Goal: Information Seeking & Learning: Learn about a topic

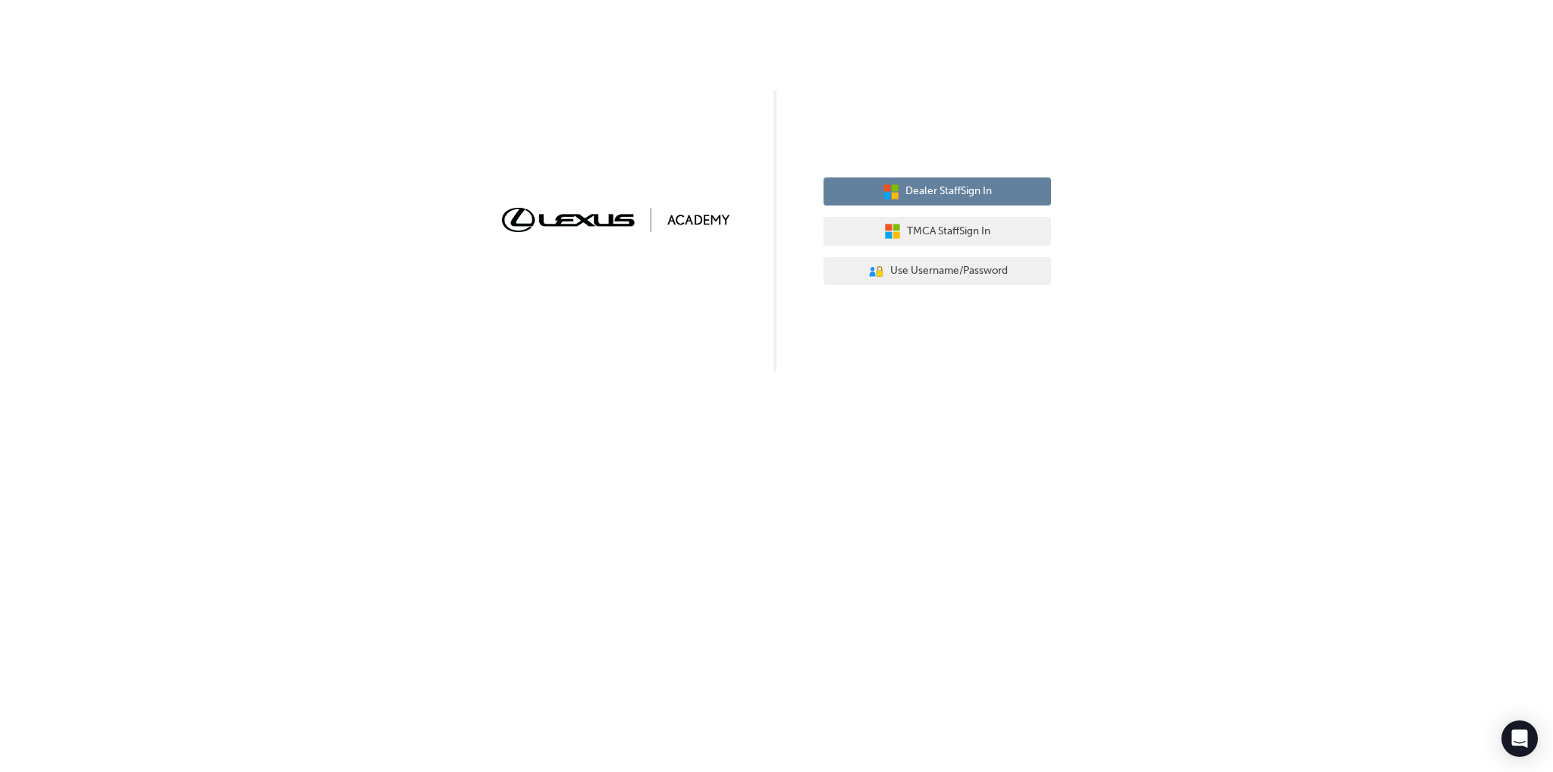
click at [905, 193] on span "Dealer Staff Sign In" at bounding box center [948, 191] width 86 height 17
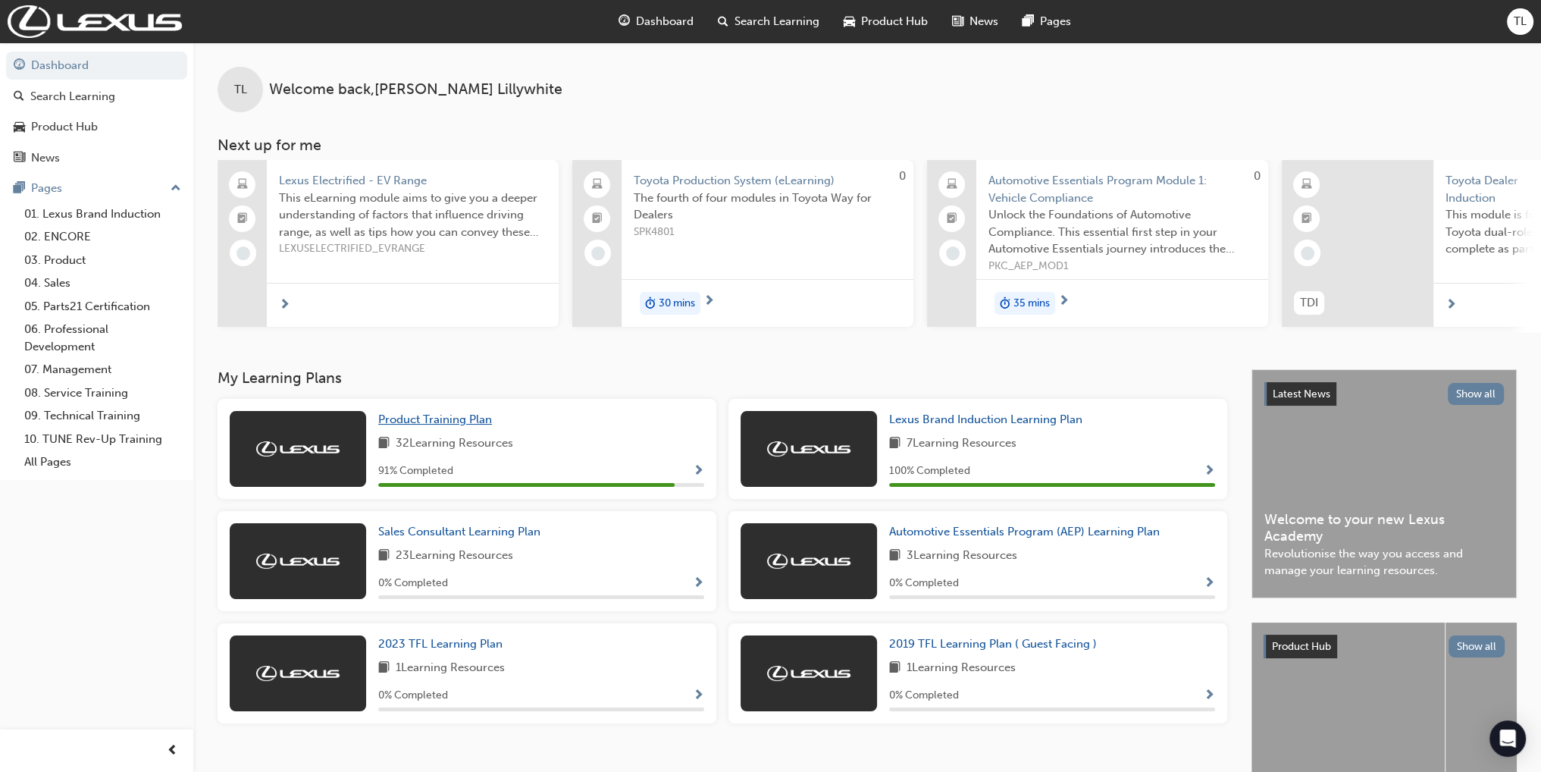
click at [461, 426] on span "Product Training Plan" at bounding box center [435, 419] width 114 height 14
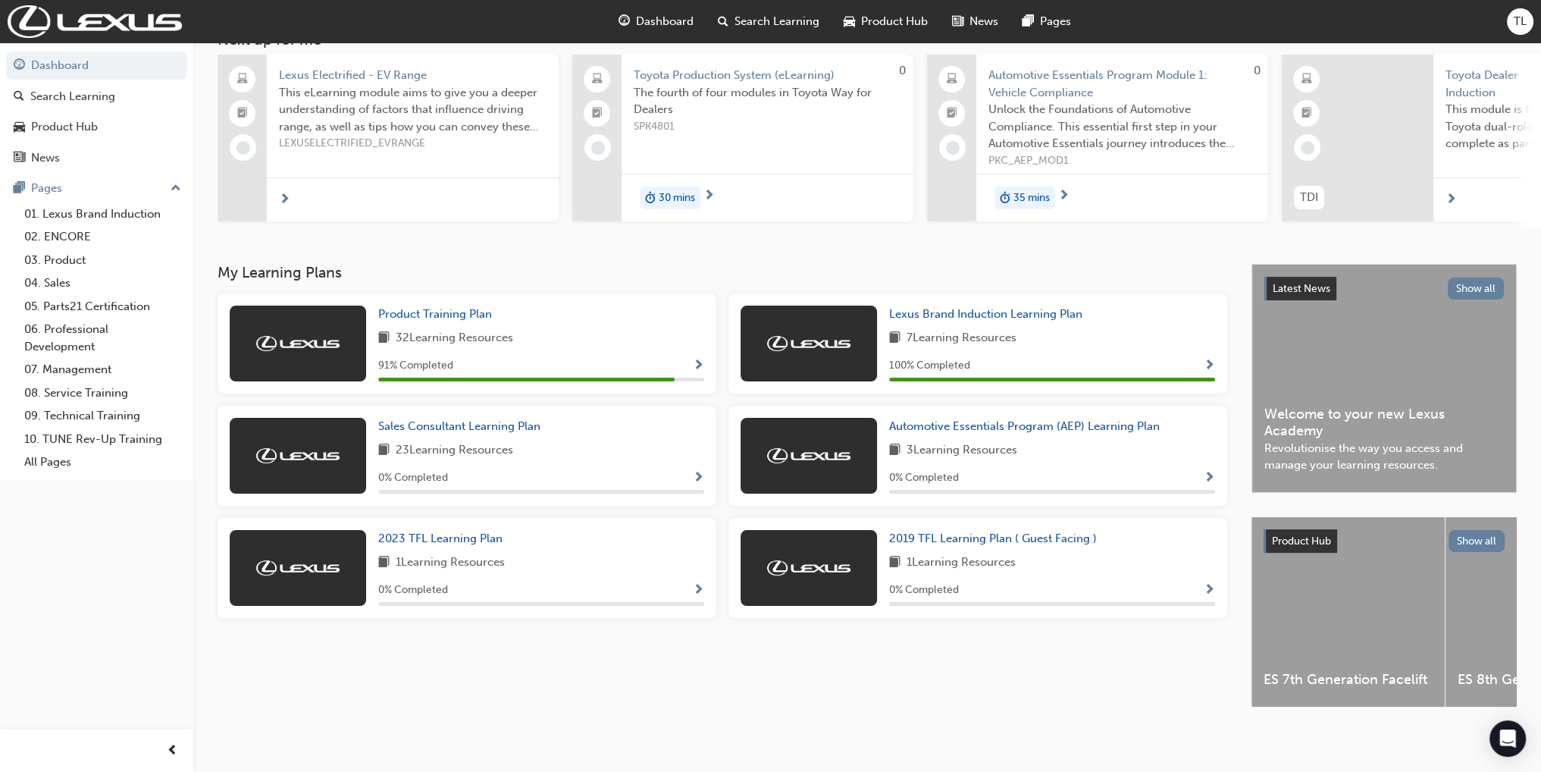
scroll to position [116, 0]
click at [516, 419] on span "Sales Consultant Learning Plan" at bounding box center [459, 426] width 162 height 14
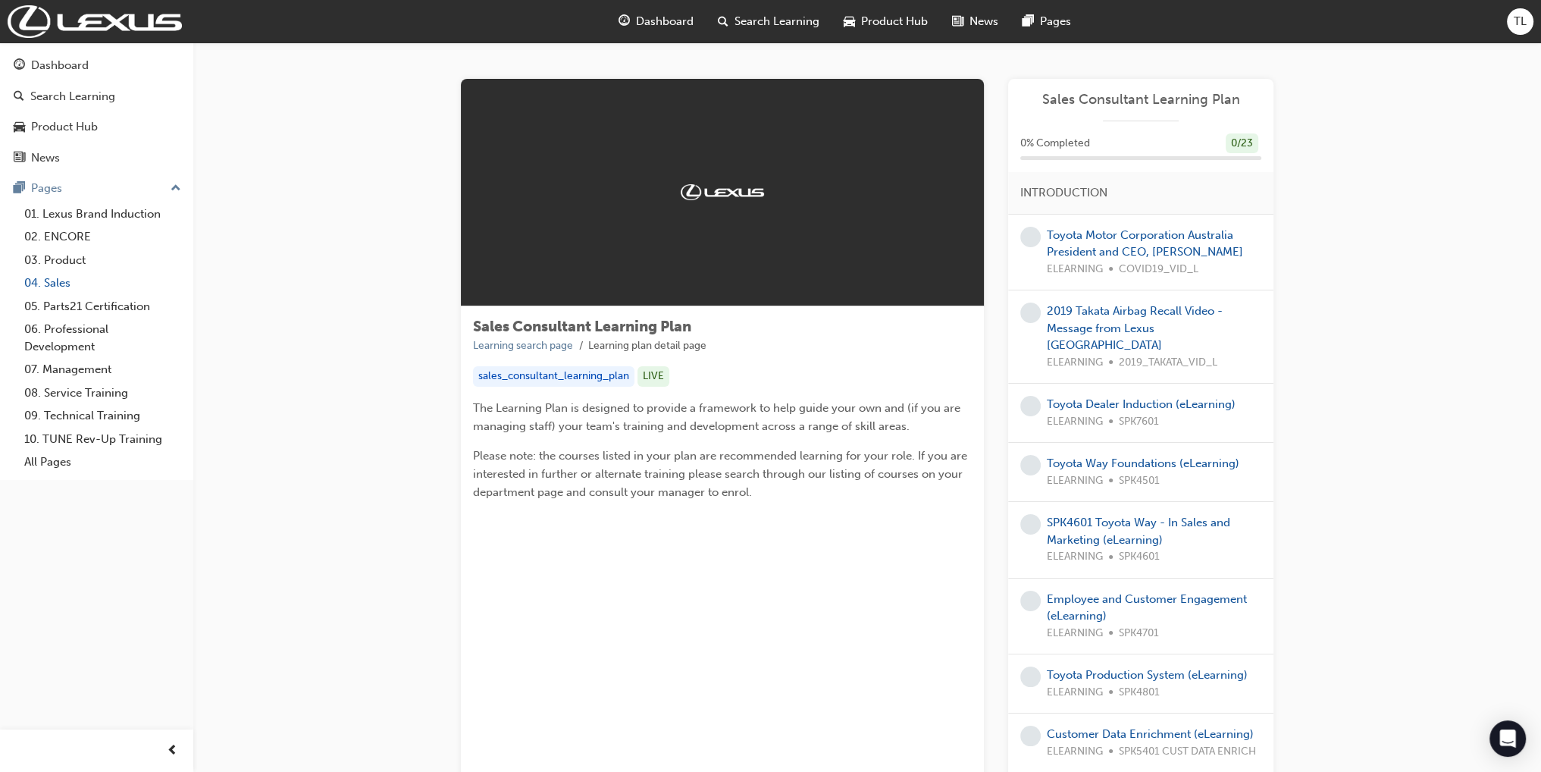
click at [62, 278] on link "04. Sales" at bounding box center [102, 283] width 169 height 24
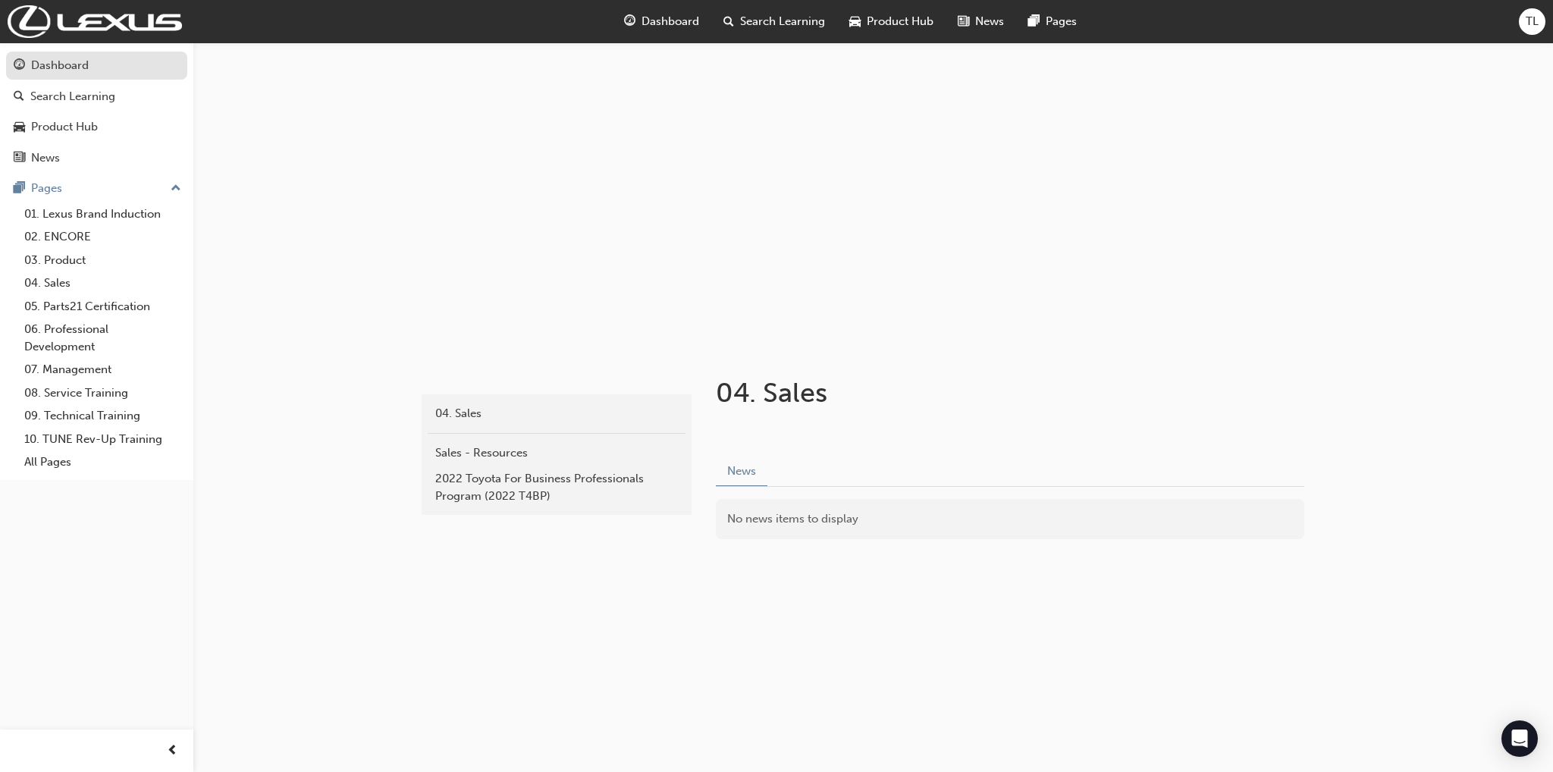
click at [61, 61] on div "Dashboard" at bounding box center [60, 65] width 58 height 17
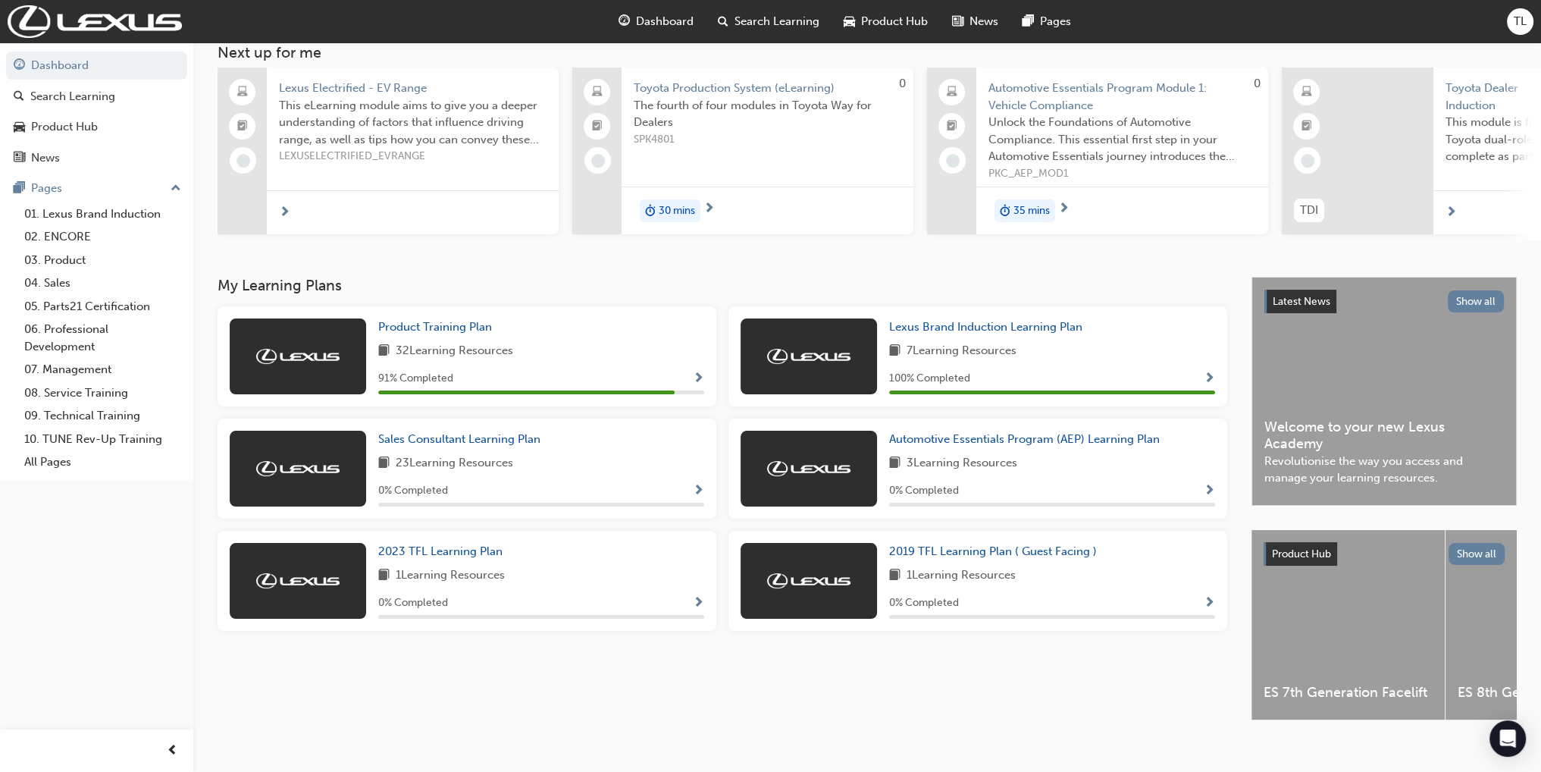
scroll to position [116, 0]
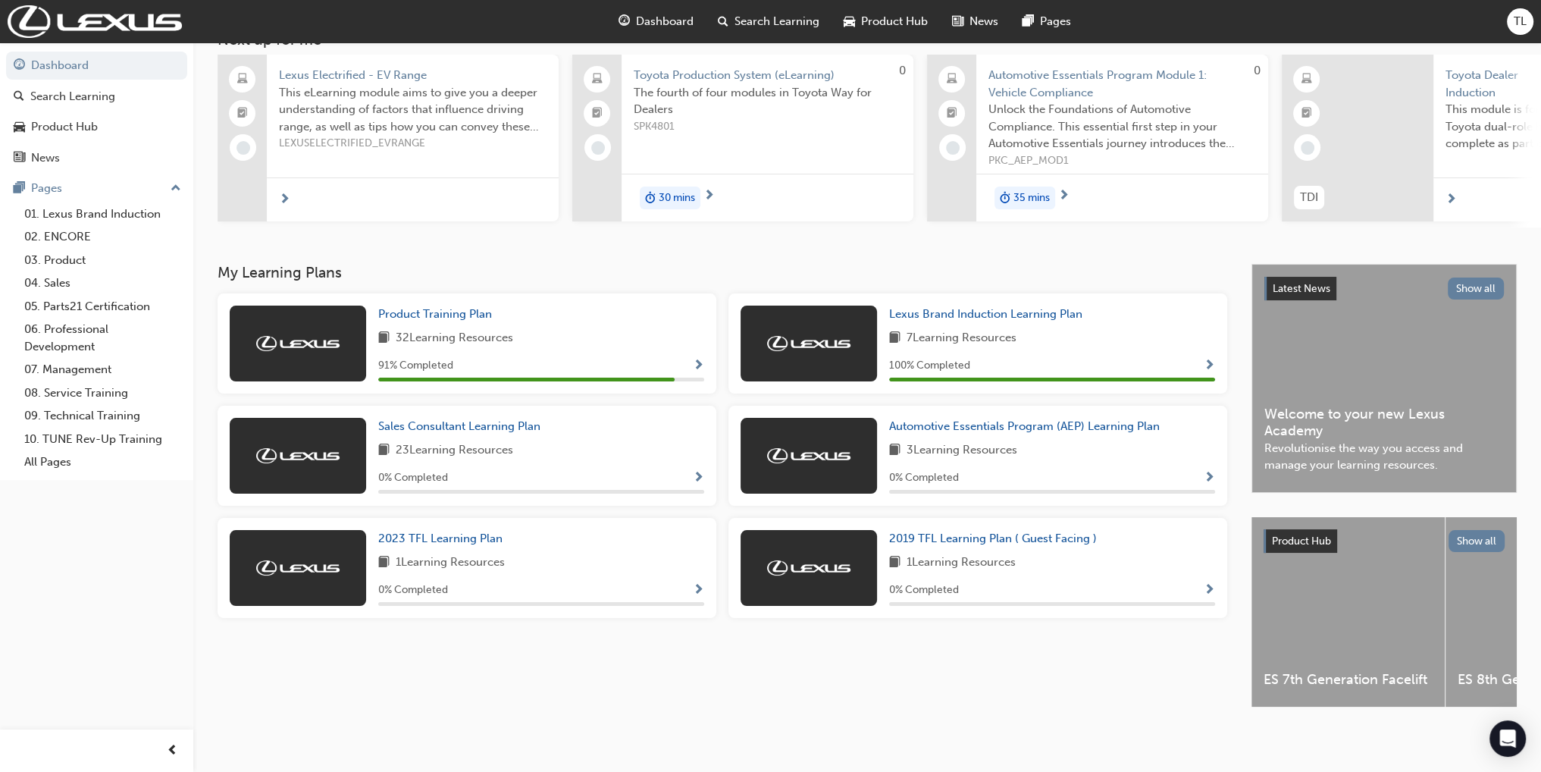
click at [1293, 671] on span "ES 7th Generation Facelift" at bounding box center [1348, 679] width 169 height 17
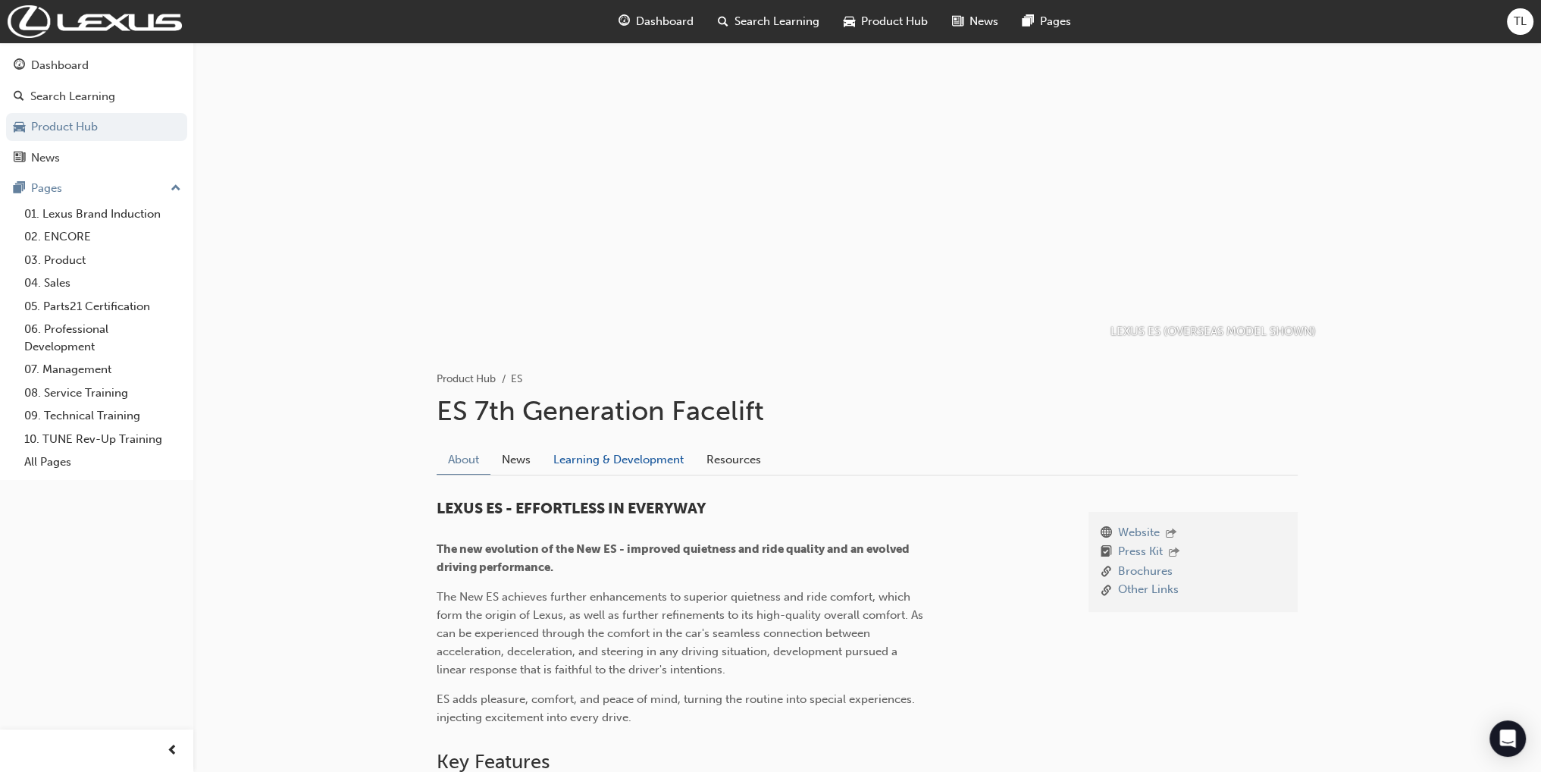
click at [590, 463] on link "Learning & Development" at bounding box center [618, 459] width 153 height 29
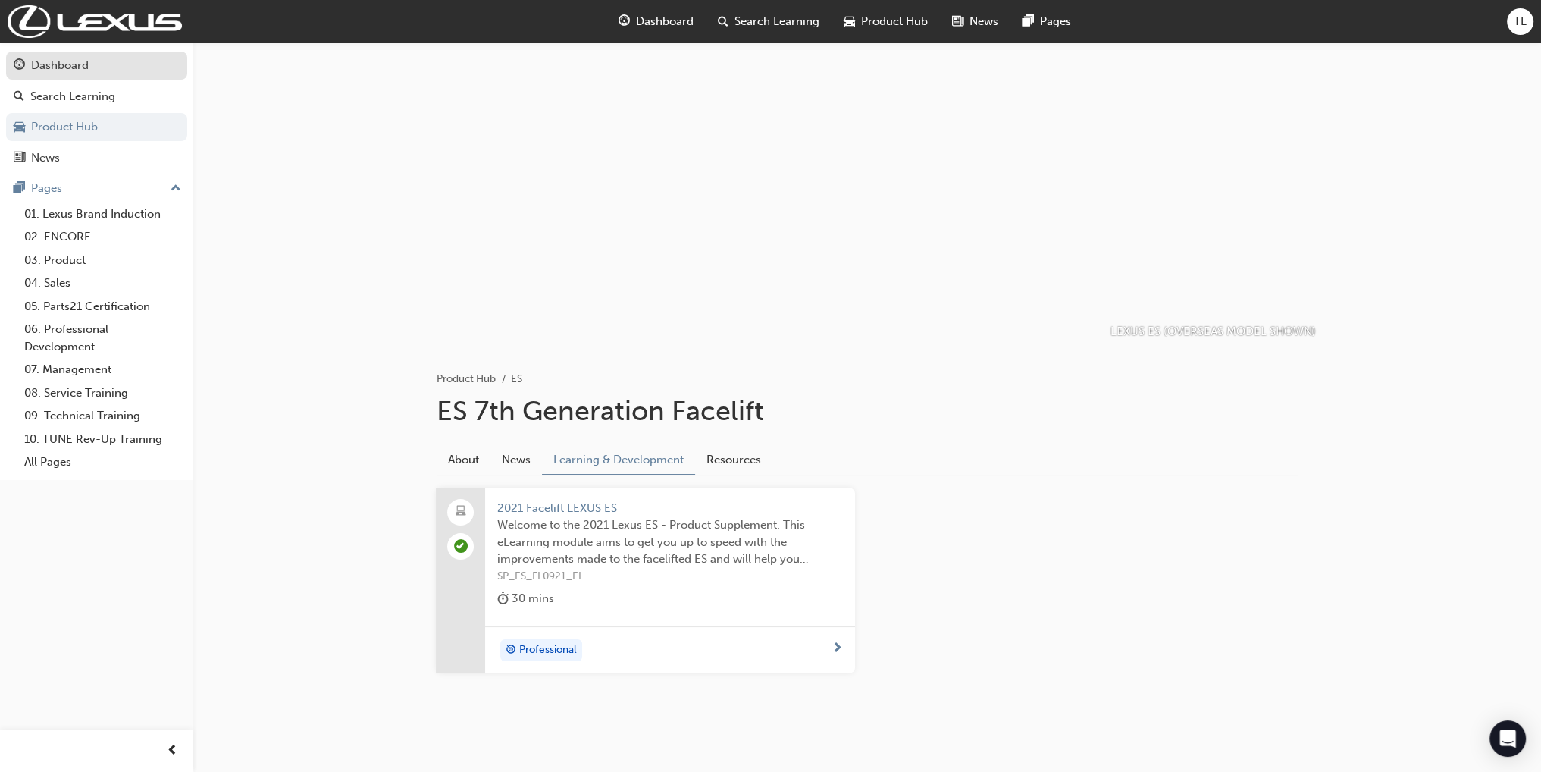
click at [64, 58] on div "Dashboard" at bounding box center [60, 65] width 58 height 17
